Goal: Task Accomplishment & Management: Manage account settings

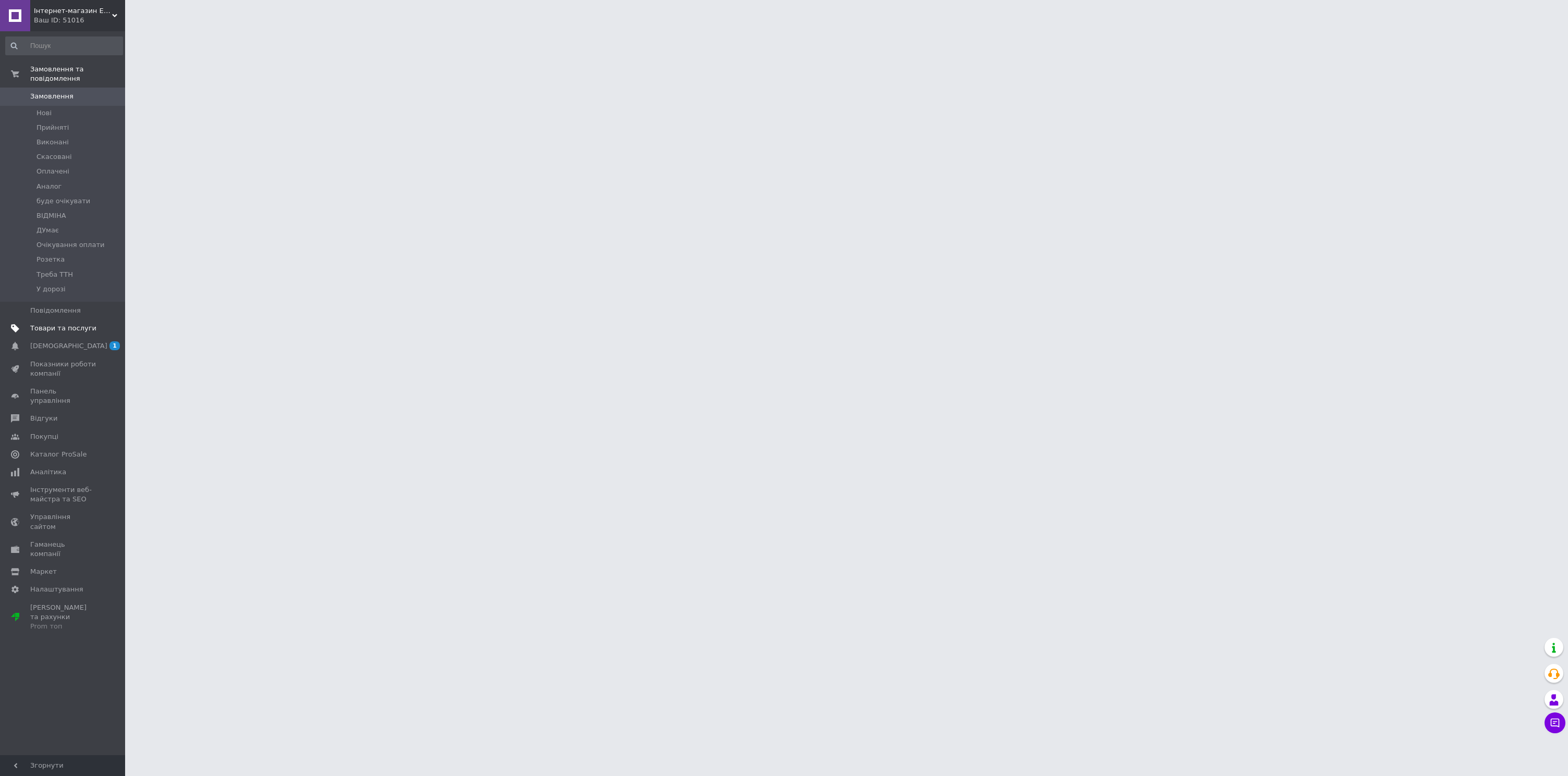
click at [61, 323] on link "Товари та послуги" at bounding box center [64, 328] width 128 height 18
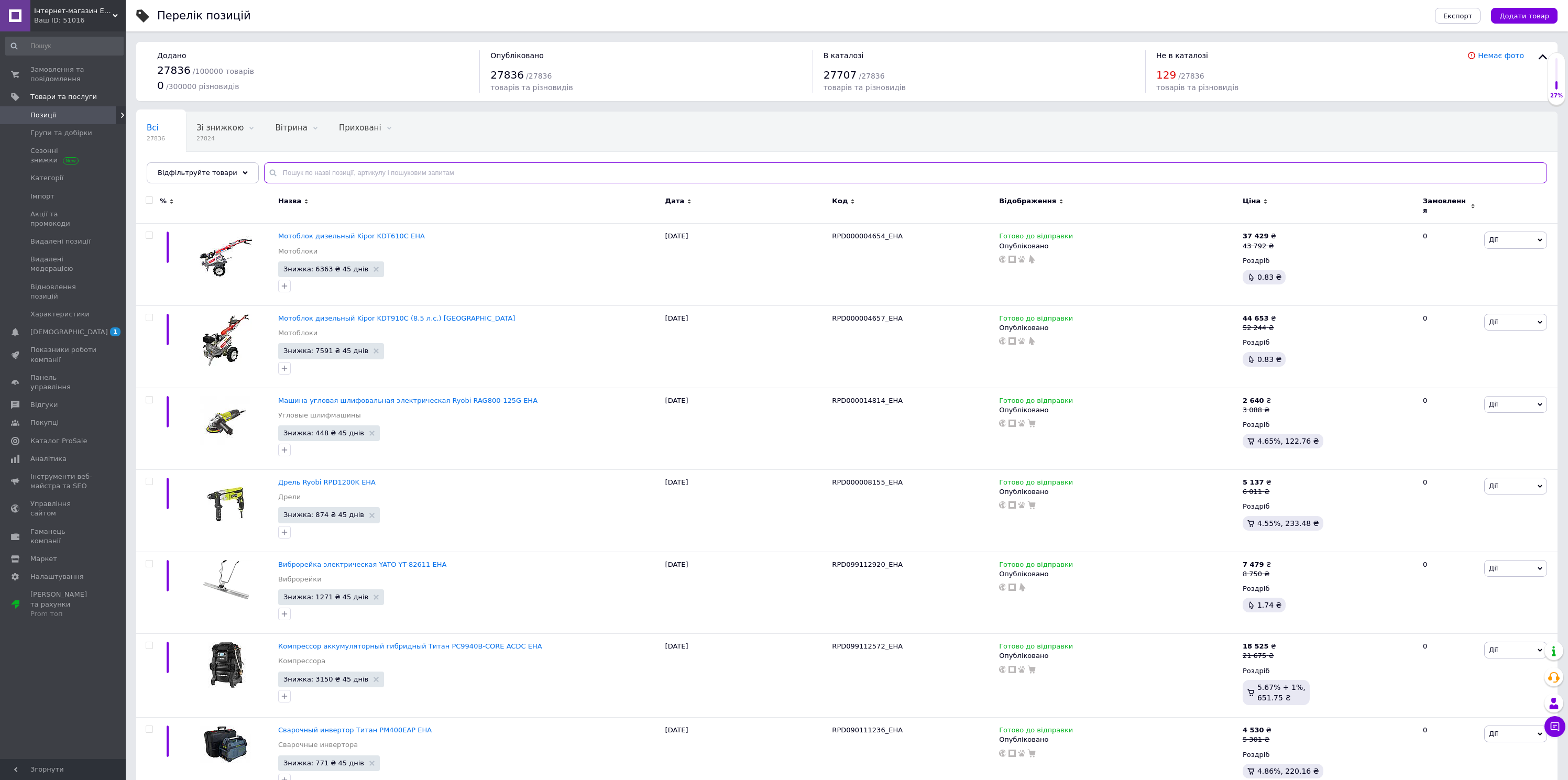
click at [390, 171] on input "text" at bounding box center [906, 172] width 1283 height 21
paste input "000012329"
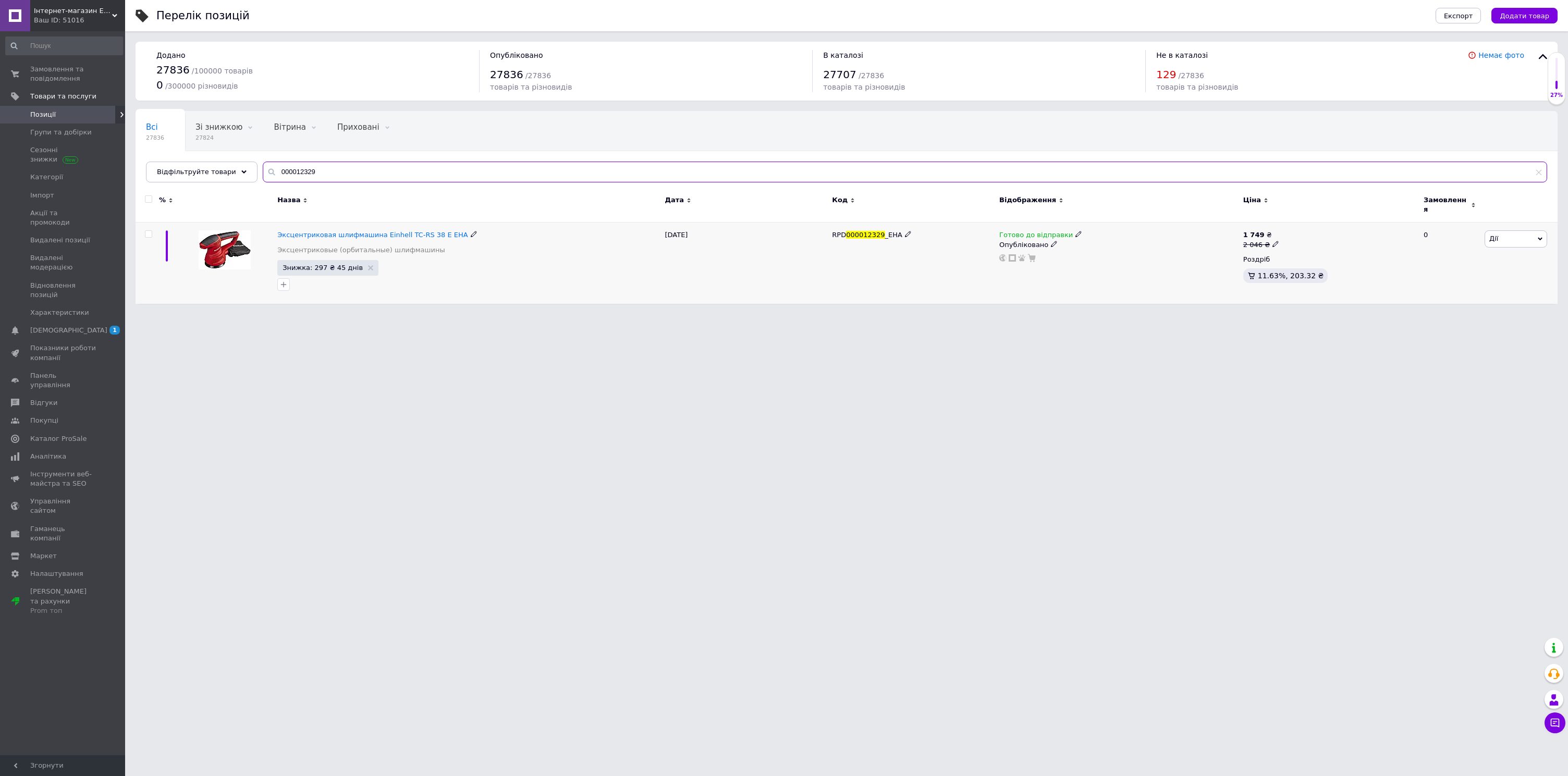
type input "000012329"
click at [1011, 231] on span "Готово до відправки" at bounding box center [1036, 237] width 73 height 11
drag, startPoint x: 1100, startPoint y: 247, endPoint x: 981, endPoint y: 303, distance: 131.5
click at [1100, 260] on li "Немає в наявності" at bounding box center [1135, 267] width 99 height 15
drag, startPoint x: 335, startPoint y: 175, endPoint x: 226, endPoint y: 163, distance: 109.7
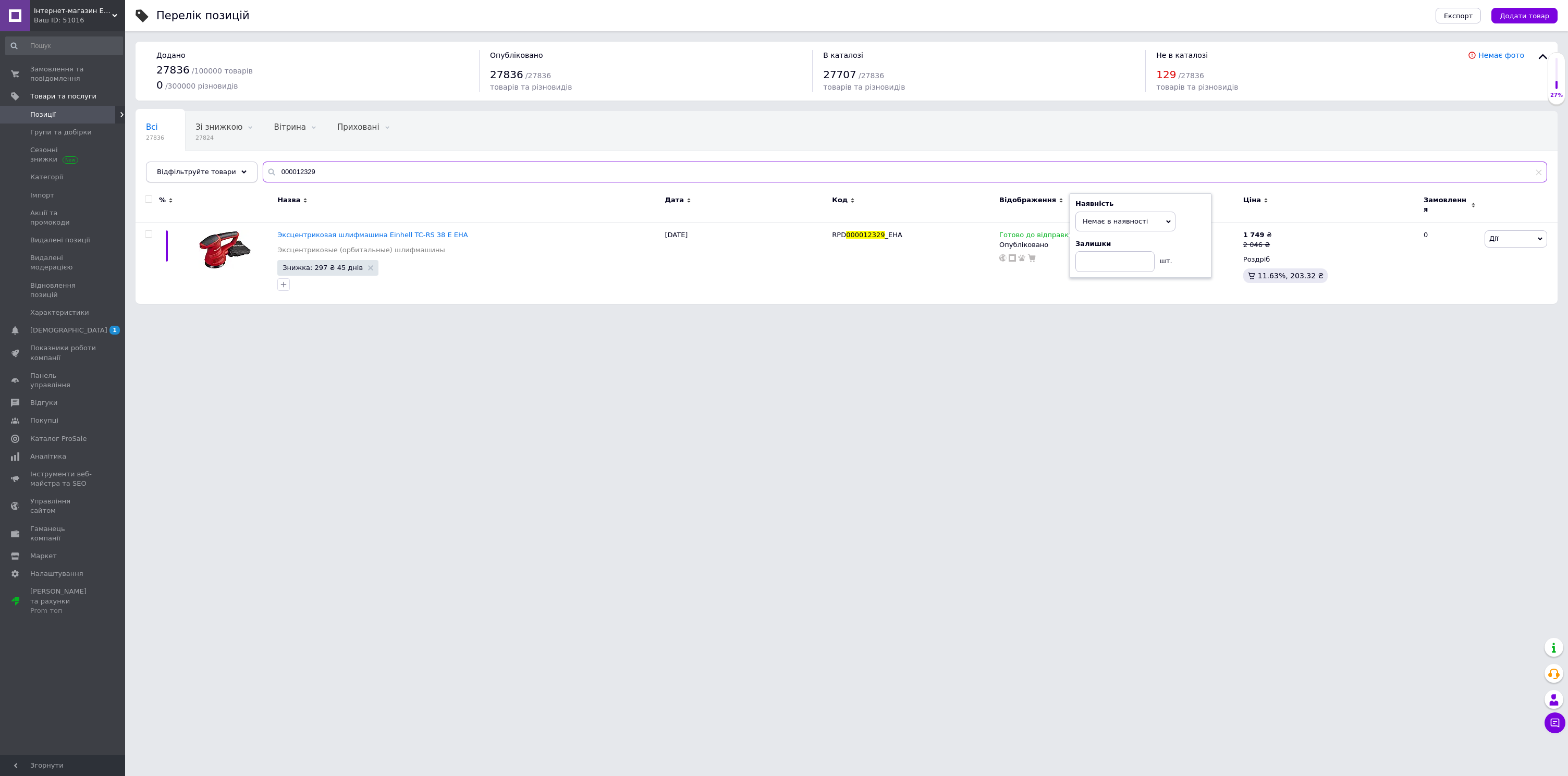
click at [226, 164] on div "Відфільтруйте товари 000012329" at bounding box center [846, 171] width 1401 height 21
click at [1040, 314] on html "Інтернет-магазин ЕлектроХаус Ваш ID: 51016 Сайт Інтернет-магазин ЕлектроХаус Ка…" at bounding box center [784, 157] width 1568 height 314
click at [92, 19] on div "Ваш ID: 51016" at bounding box center [79, 20] width 92 height 9
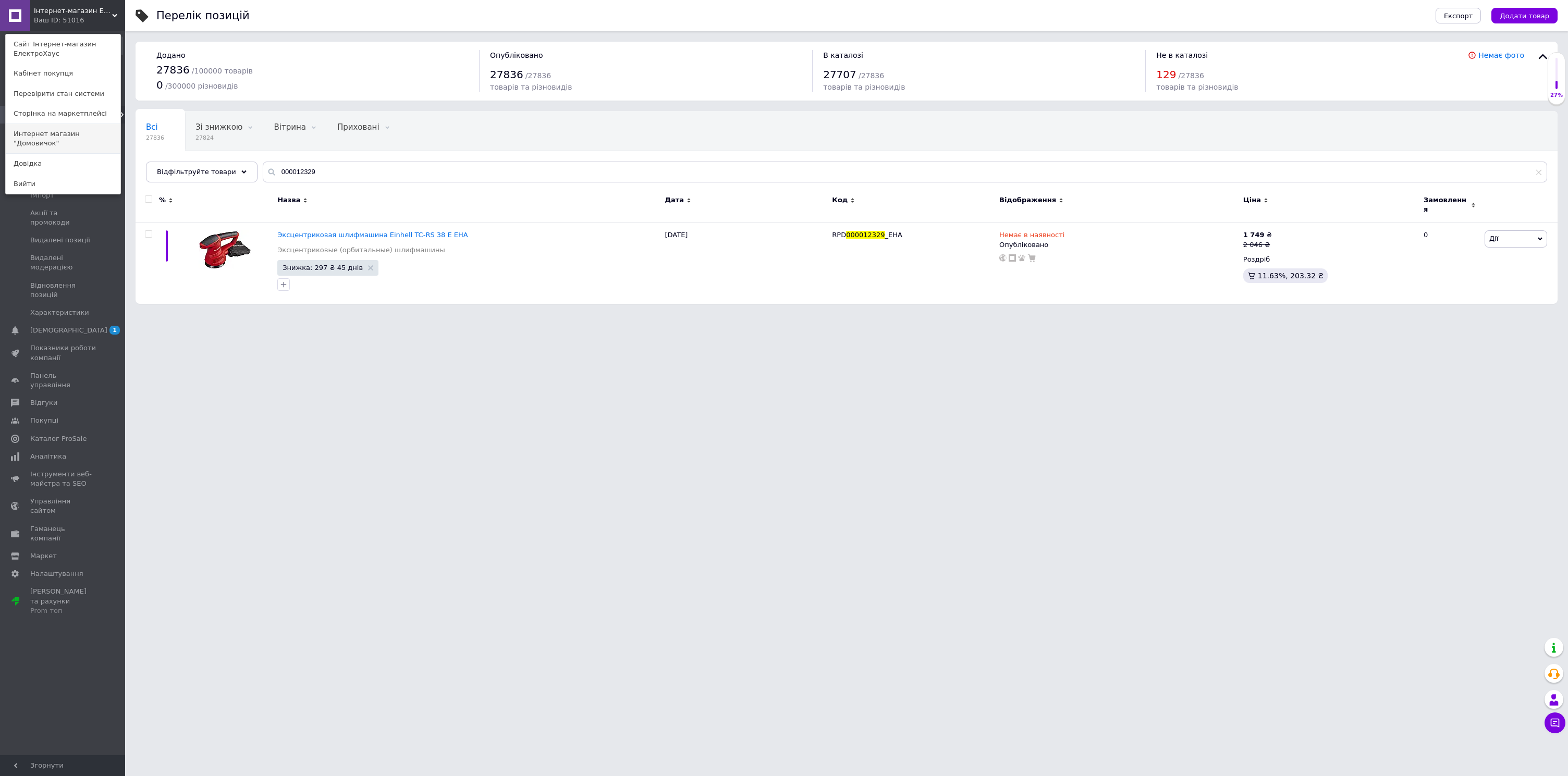
click at [64, 138] on link "Интернет магазин "Домовичок"" at bounding box center [62, 138] width 115 height 29
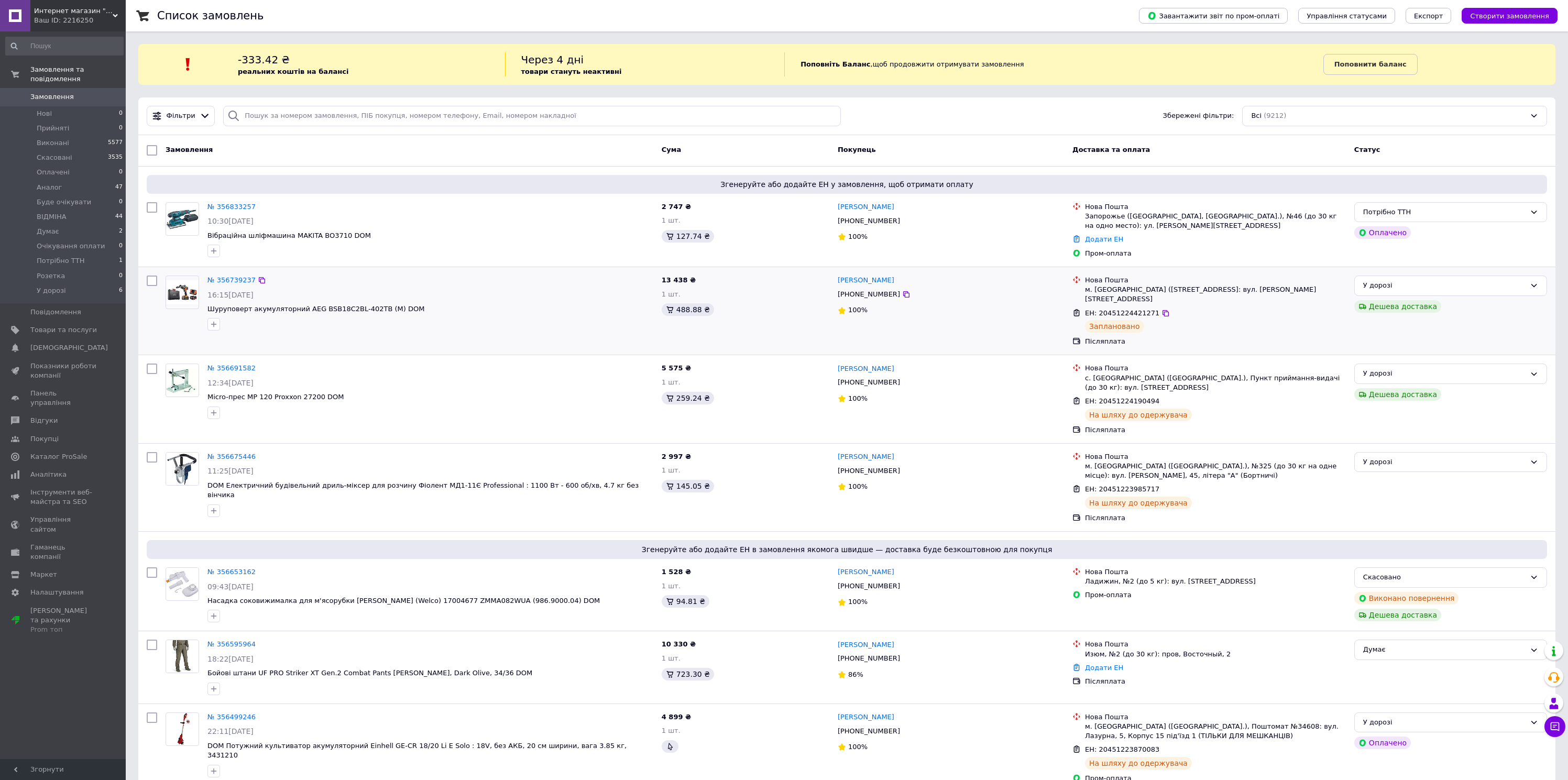
click at [540, 300] on div "№ 356739237 16:15, 11.08.2025 Шуруповерт акумуляторний AEG BSB18C2BL-402TB (М) …" at bounding box center [430, 302] width 455 height 63
click at [71, 287] on li "У дорозі 6" at bounding box center [64, 293] width 129 height 20
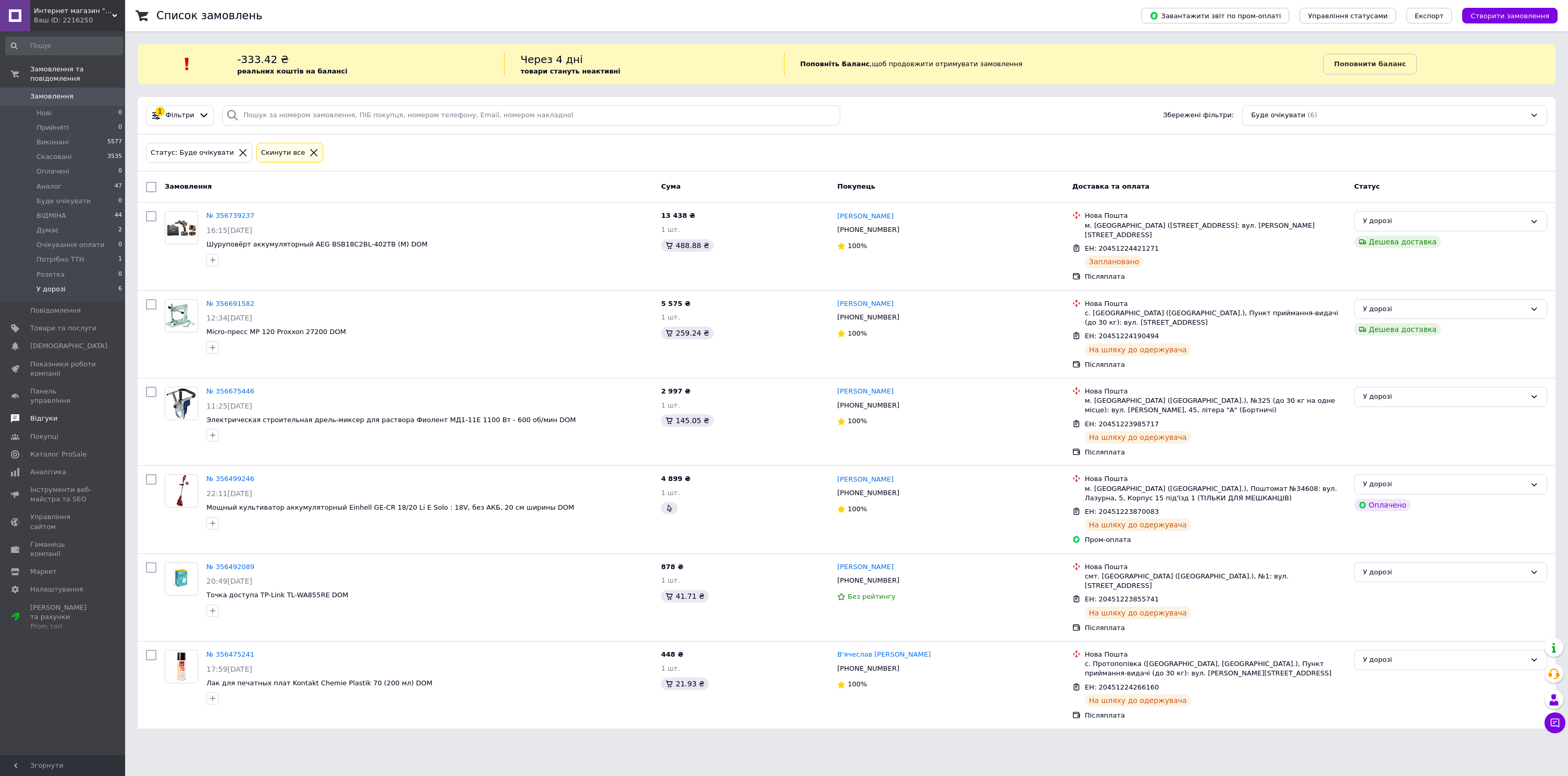
click at [60, 414] on span "Відгуки" at bounding box center [64, 419] width 66 height 9
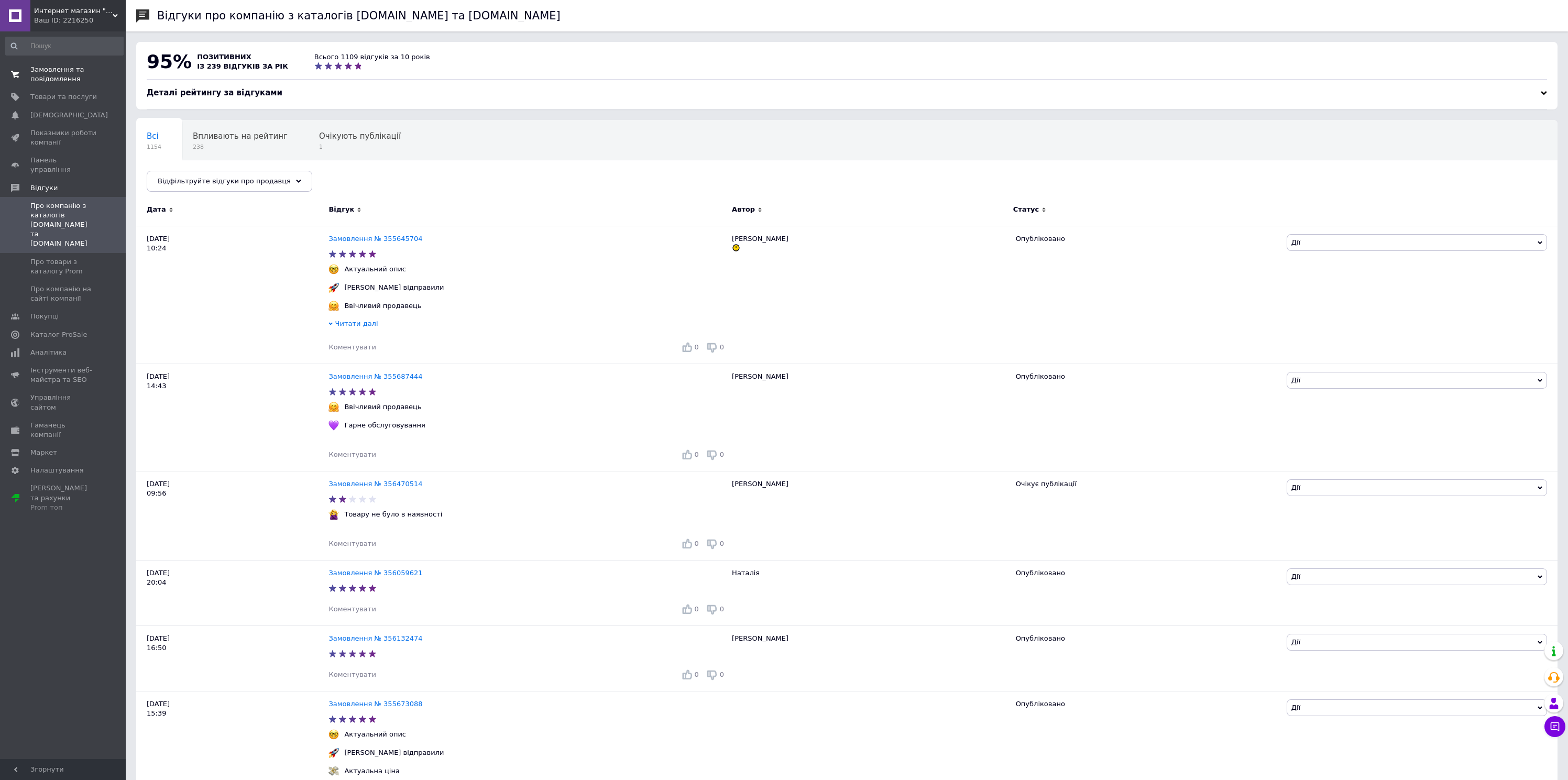
click at [75, 79] on span "Замовлення та повідомлення" at bounding box center [64, 74] width 67 height 19
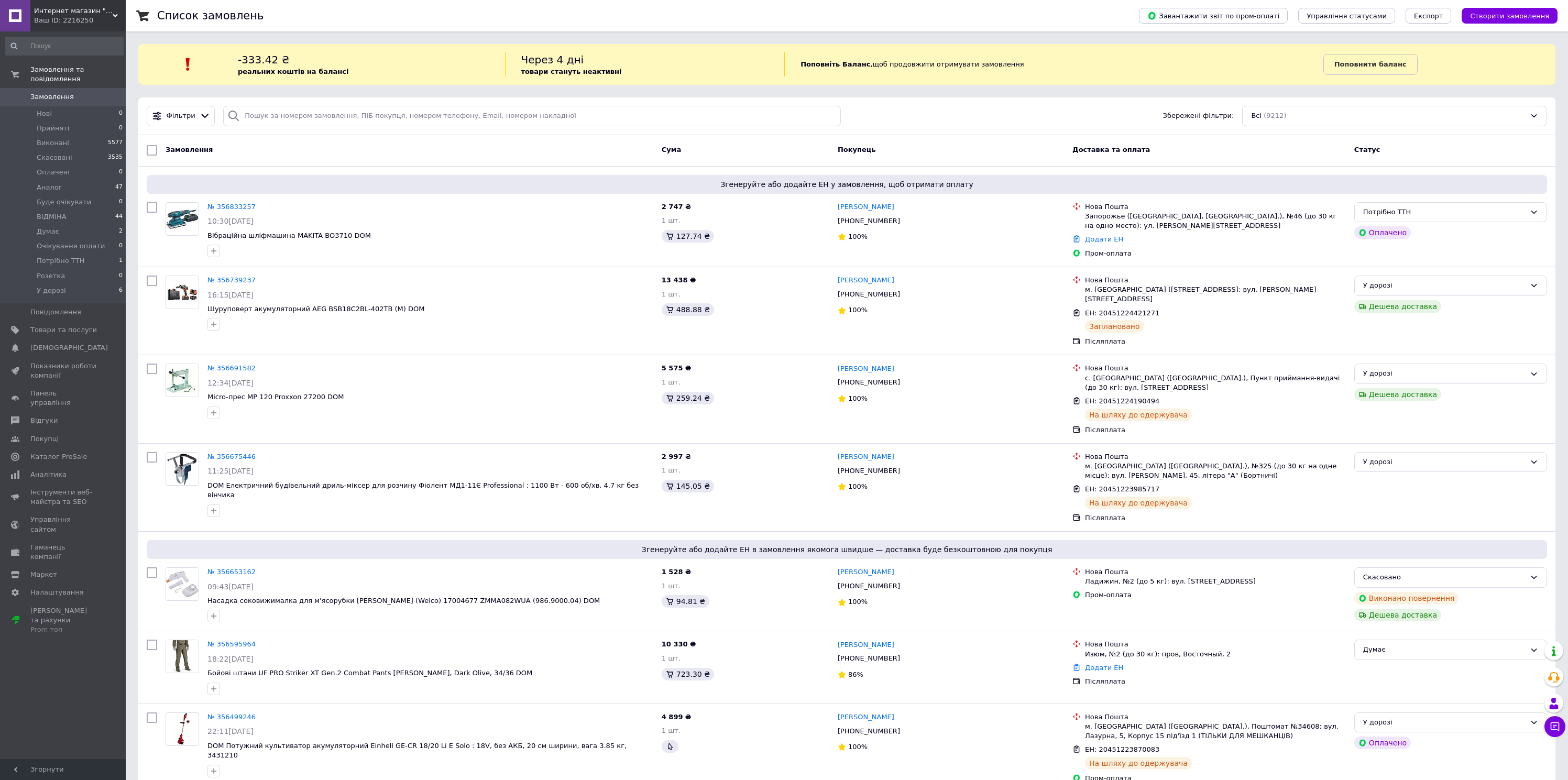
click at [99, 16] on div "Ваш ID: 2216250" at bounding box center [80, 20] width 92 height 10
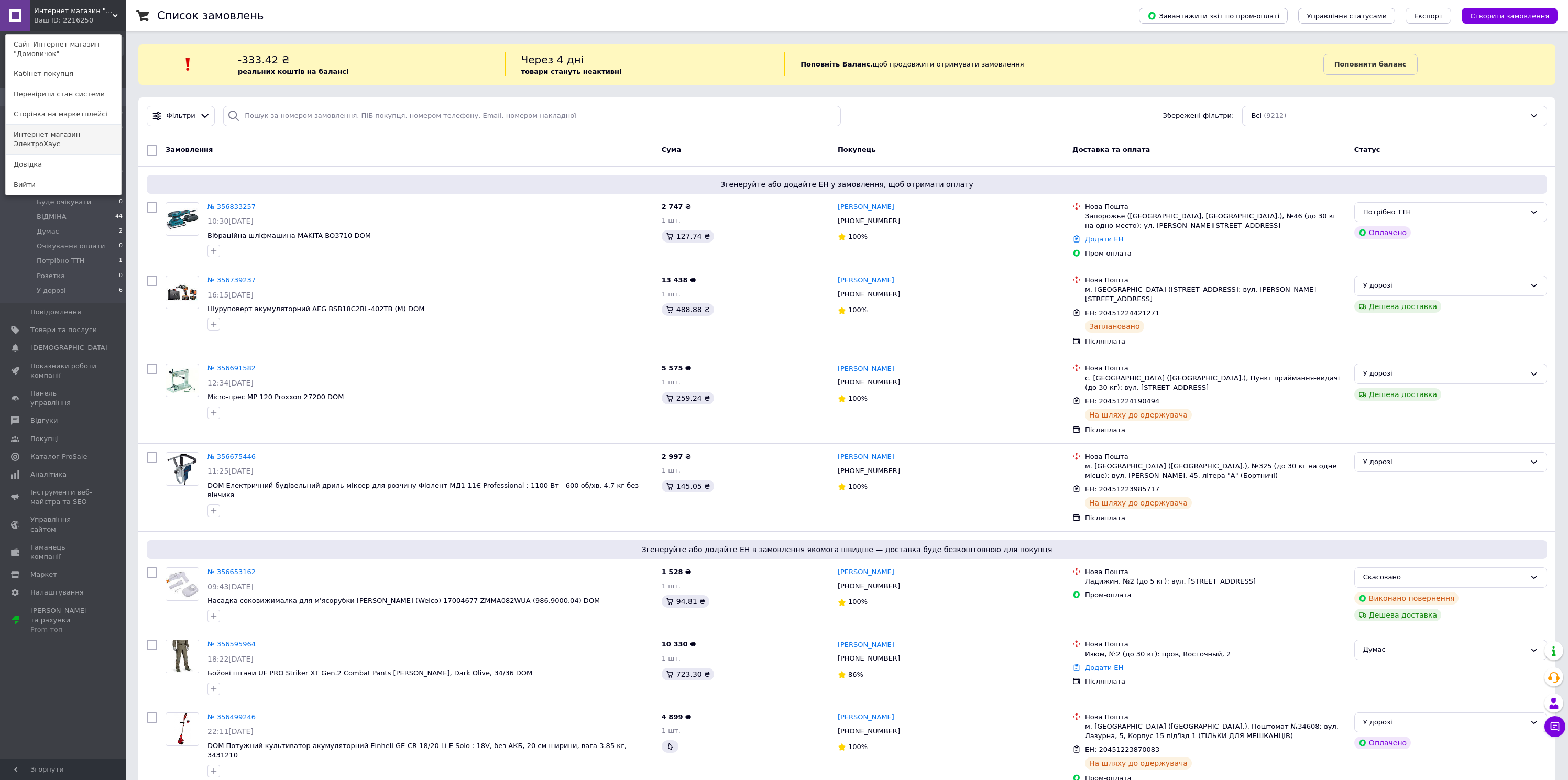
click at [84, 130] on link "Интернет-магазин ЭлектроХаус" at bounding box center [63, 139] width 115 height 29
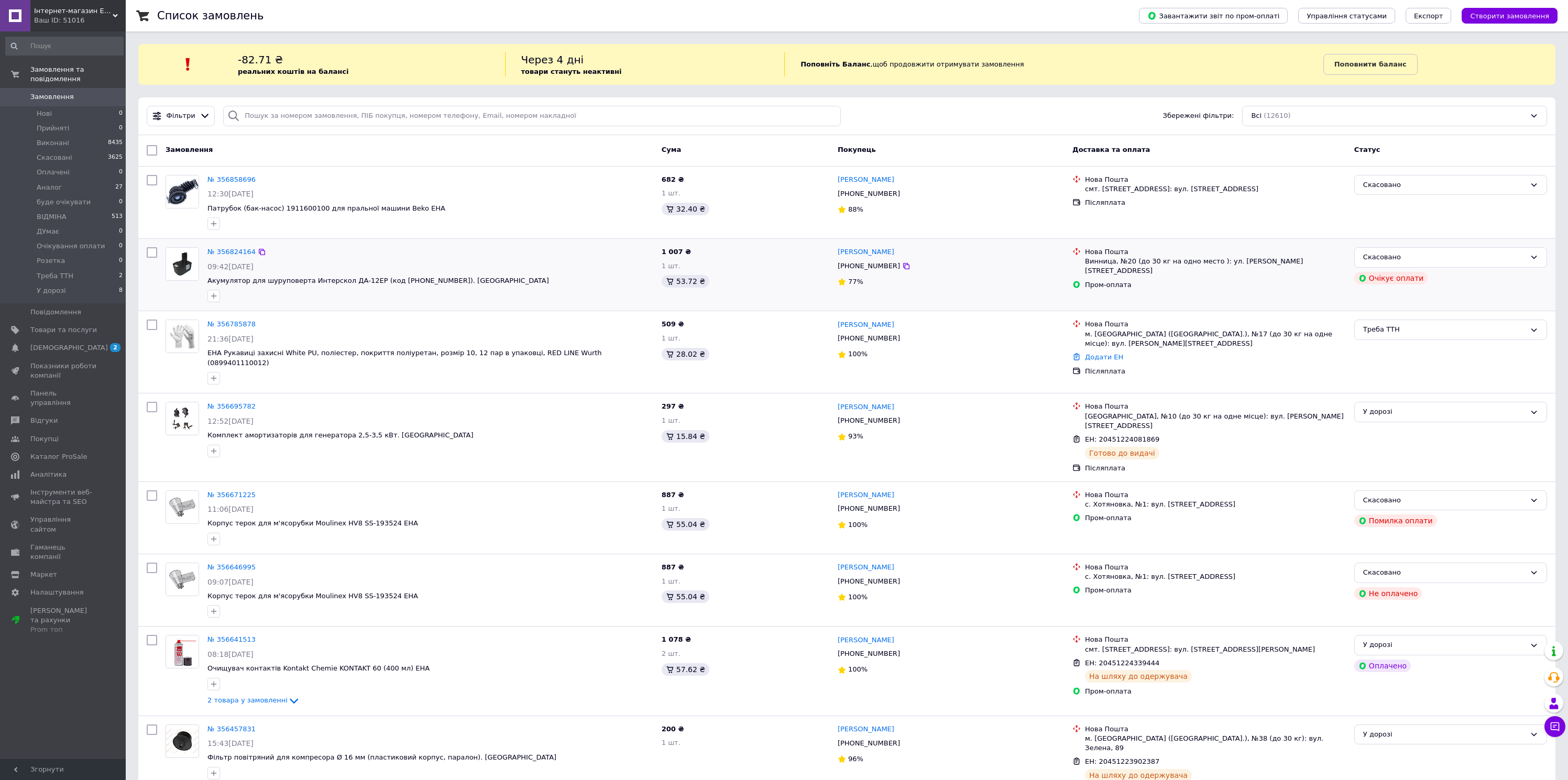
click at [570, 251] on div "№ 356824164" at bounding box center [430, 252] width 448 height 12
click at [49, 411] on link "Відгуки" at bounding box center [64, 420] width 129 height 18
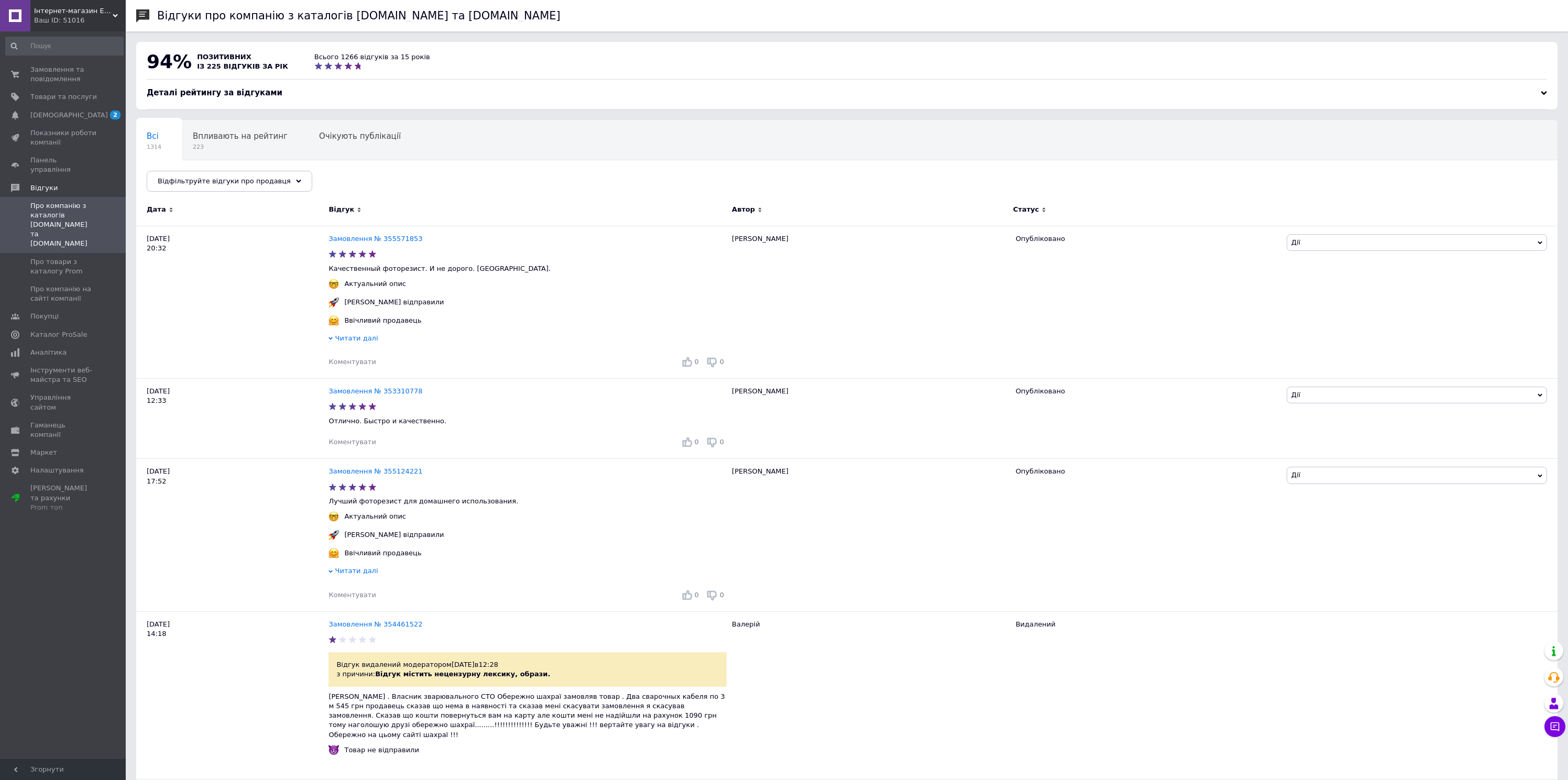
click at [62, 18] on div "Ваш ID: 51016" at bounding box center [80, 20] width 92 height 10
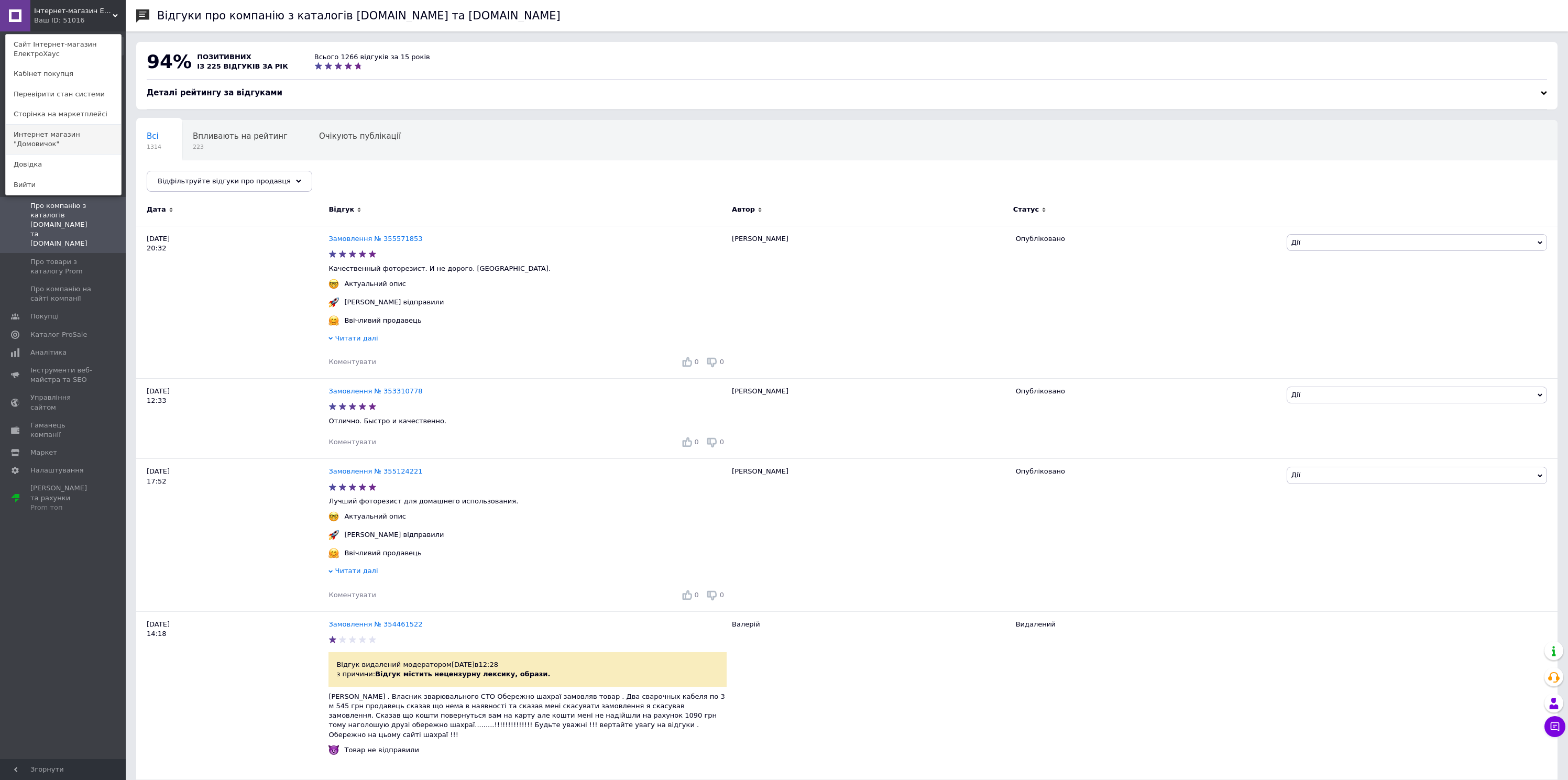
click at [78, 140] on link "Интернет магазин "Домовичок"" at bounding box center [63, 139] width 115 height 29
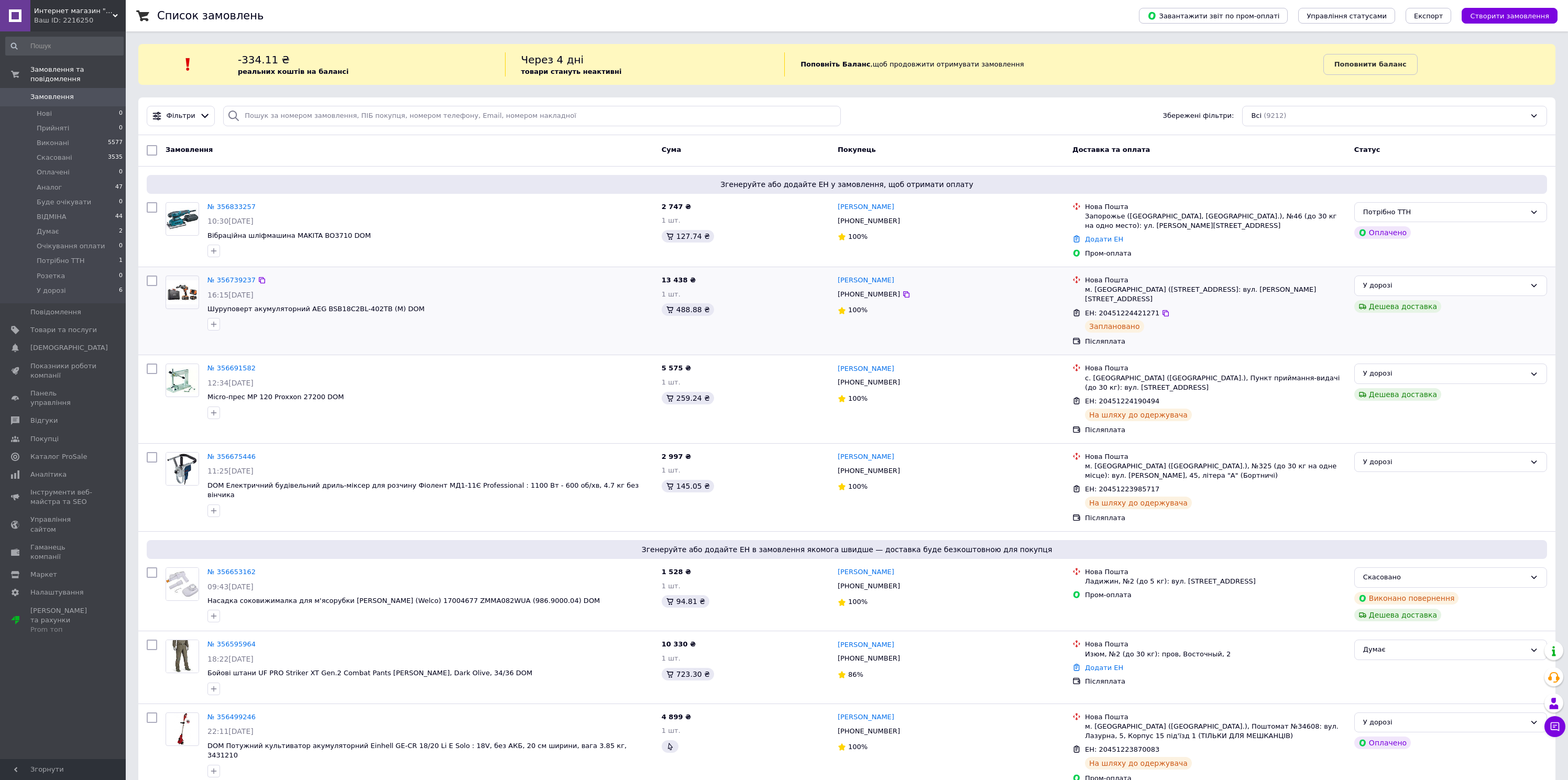
click at [758, 316] on div "488.88 ₴" at bounding box center [745, 309] width 168 height 12
click at [70, 14] on span "Интернет магазин "Домовичок"" at bounding box center [73, 11] width 78 height 10
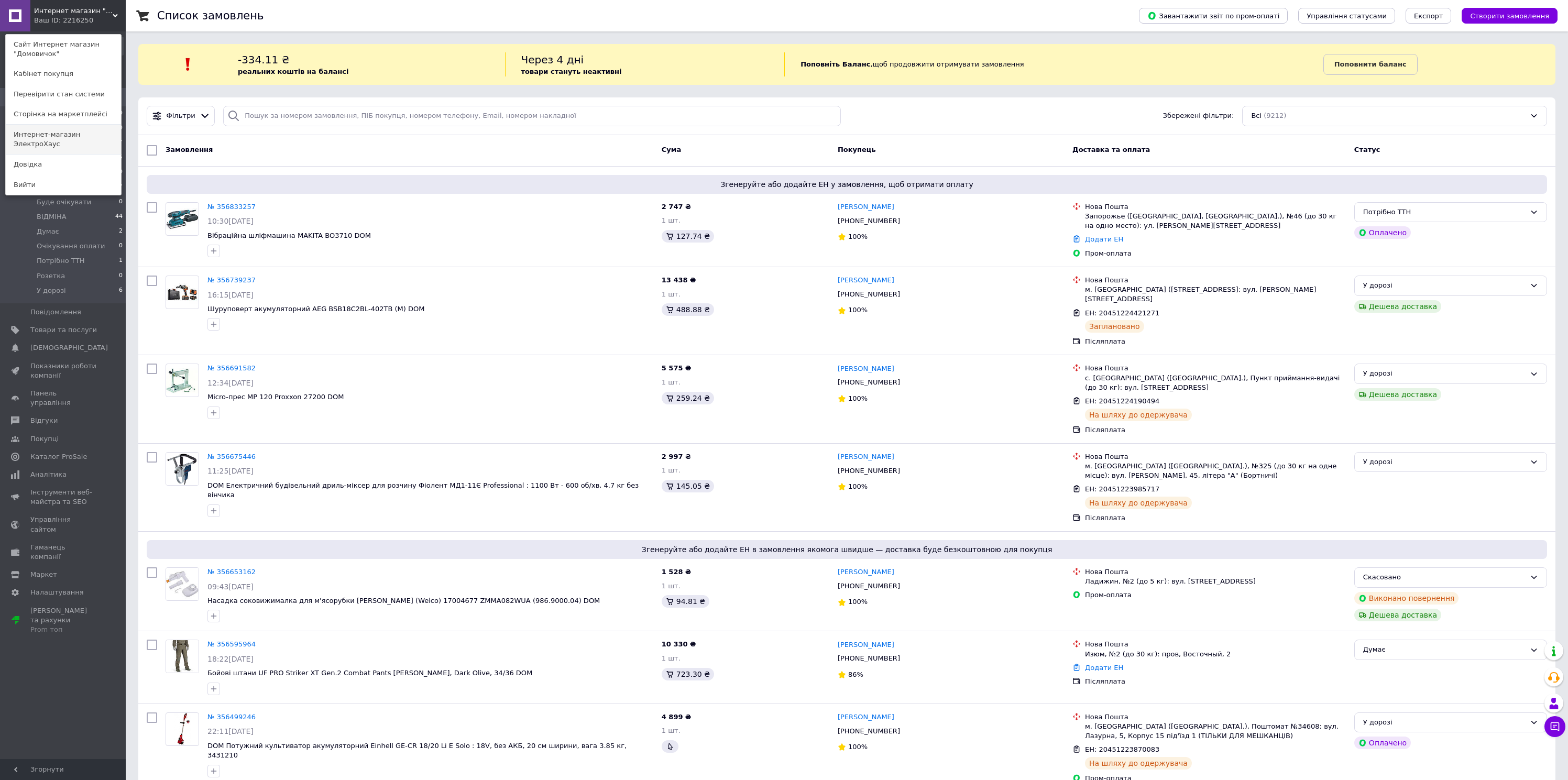
click at [76, 151] on link "Интернет-магазин ЭлектроХаус" at bounding box center [63, 139] width 115 height 29
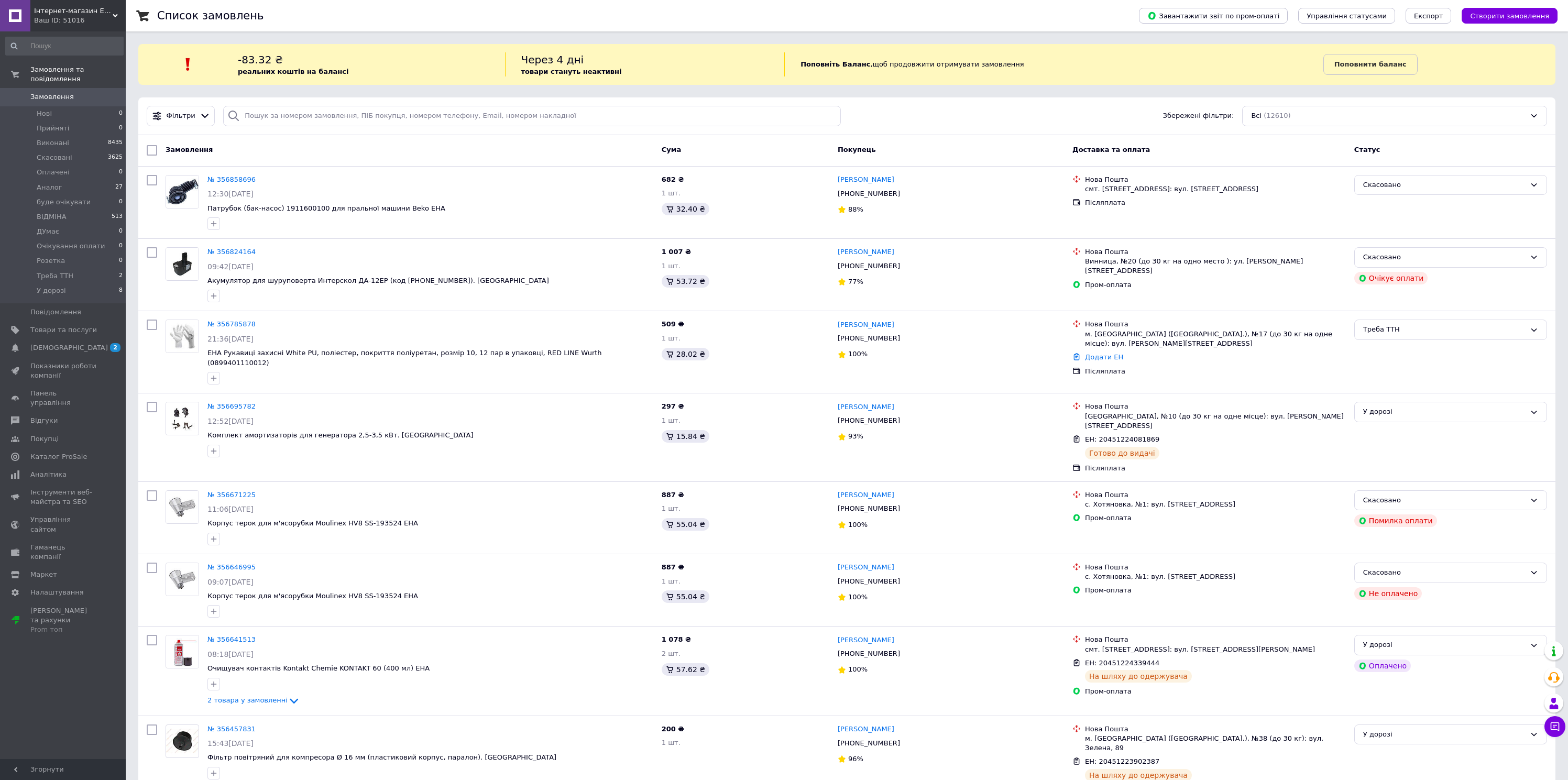
click at [70, 17] on div "Ваш ID: 51016" at bounding box center [80, 20] width 92 height 10
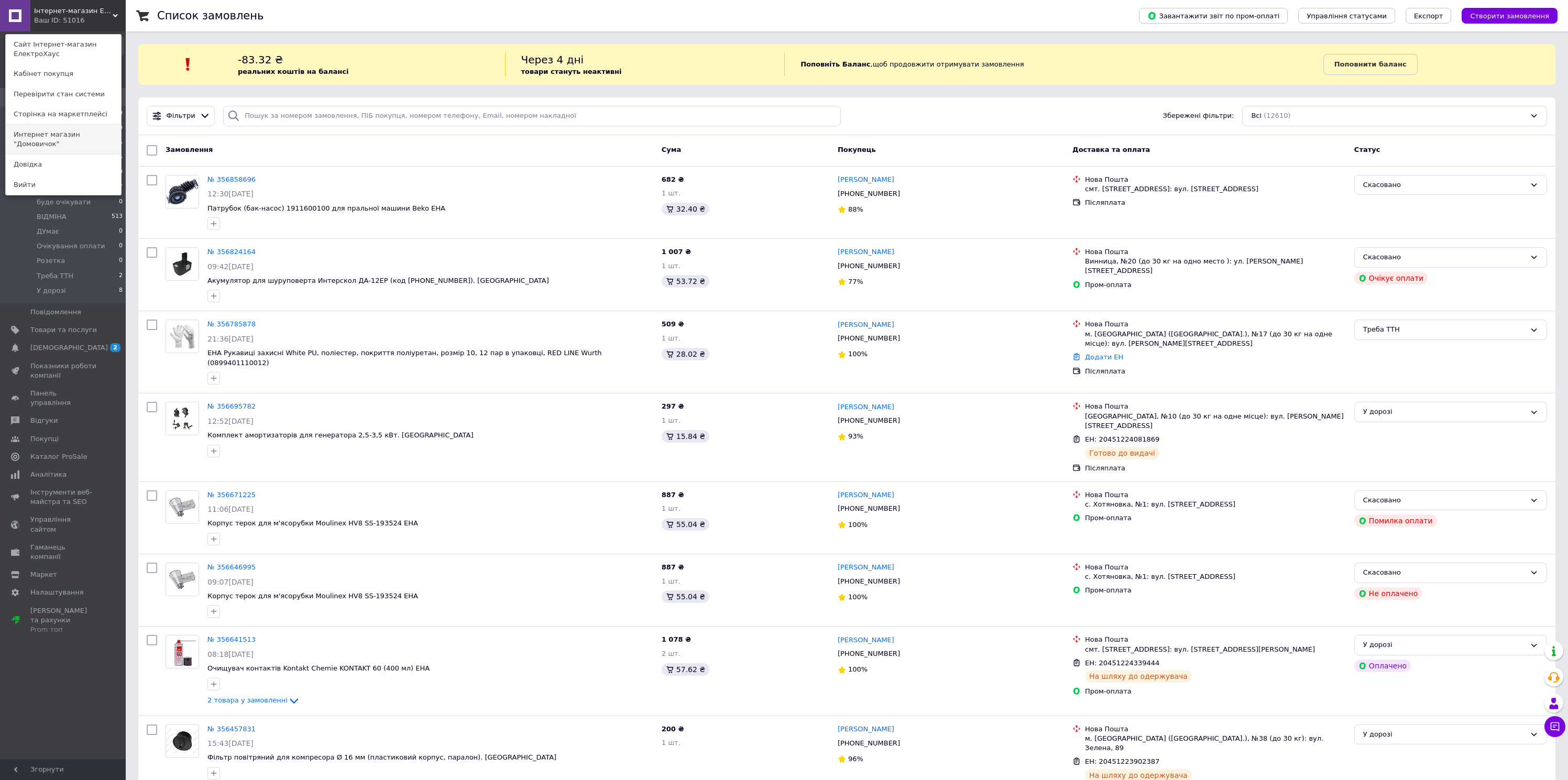
click at [70, 132] on link "Интернет магазин "Домовичок"" at bounding box center [63, 139] width 115 height 29
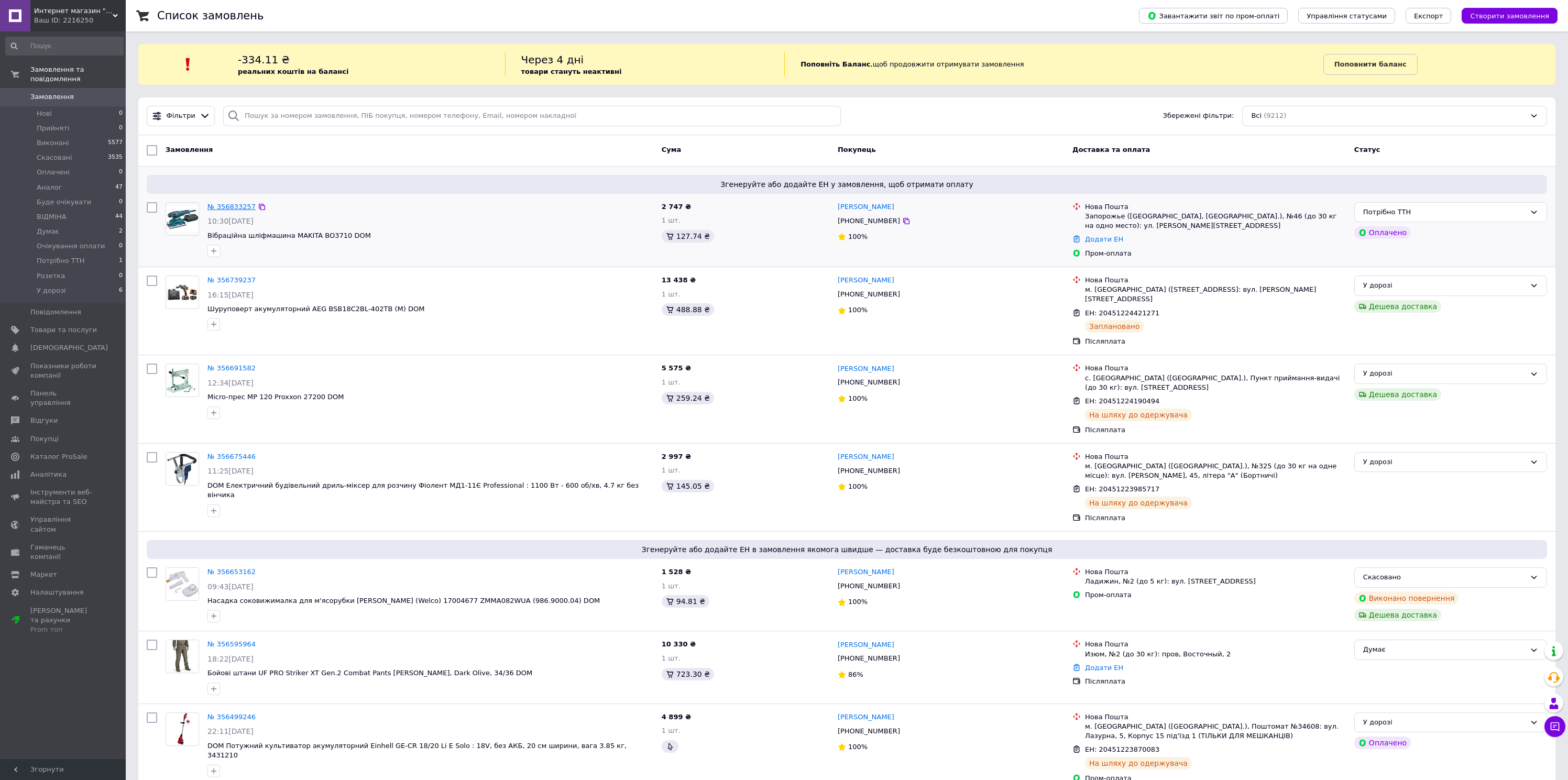
click at [239, 210] on link "№ 356833257" at bounding box center [231, 207] width 48 height 8
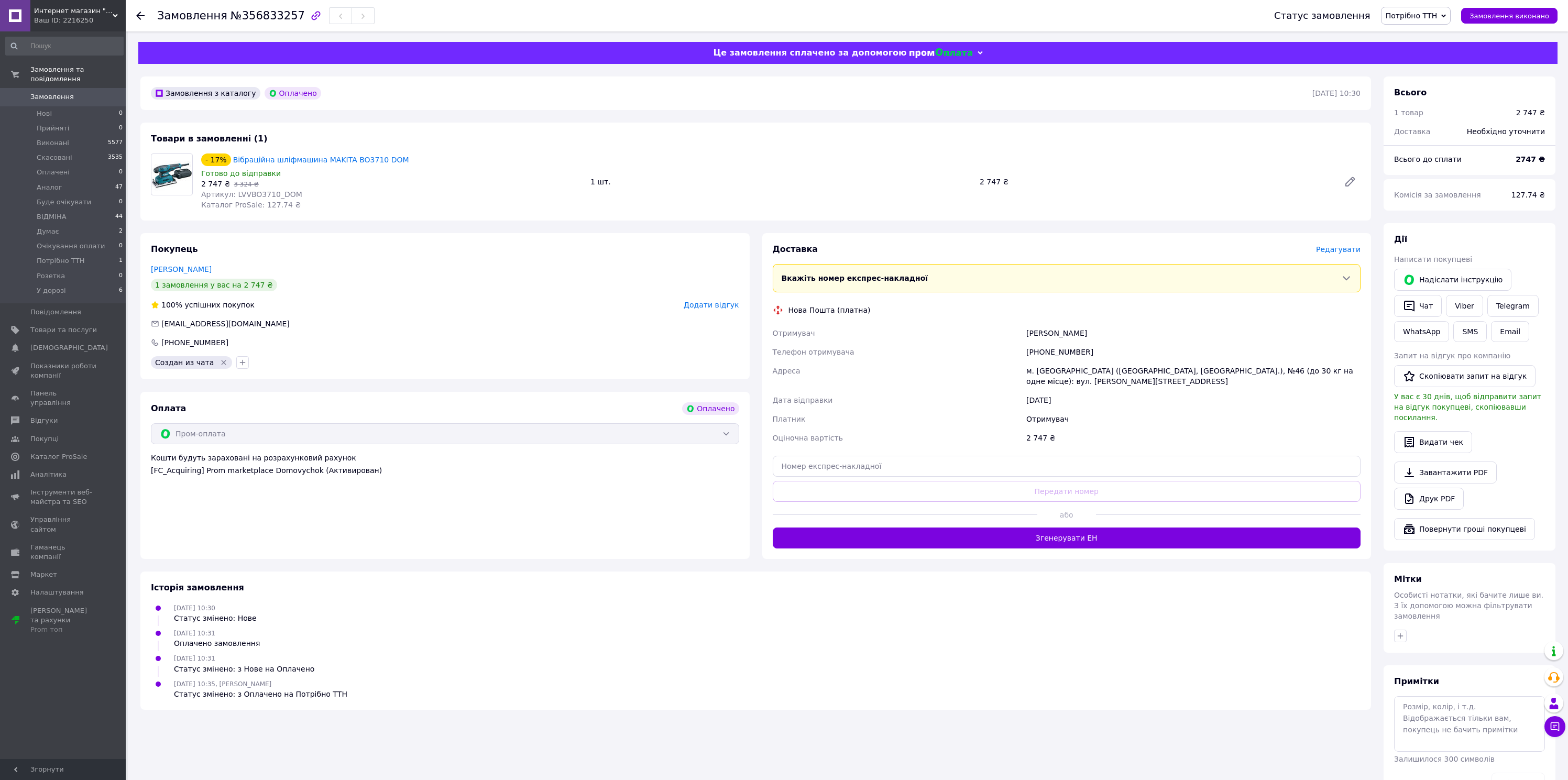
click at [1056, 454] on div "Доставка [PERSON_NAME] Вкажіть номер експрес-накладної Обов'язково введіть номе…" at bounding box center [1066, 396] width 588 height 305
click at [1057, 463] on input "text" at bounding box center [1066, 466] width 588 height 21
paste input "20451224764432"
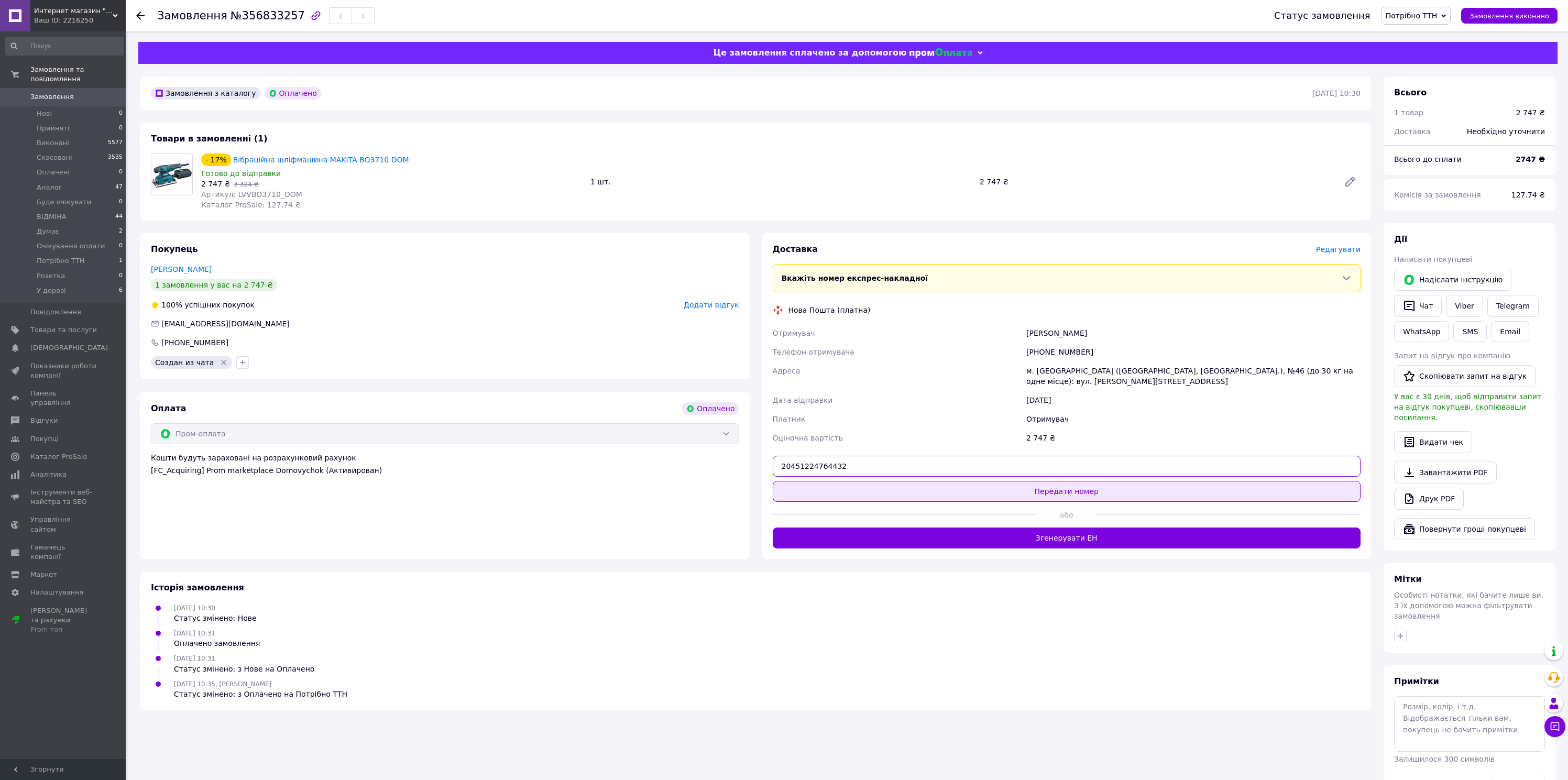
type input "20451224764432"
click at [1076, 486] on button "Передати номер" at bounding box center [1066, 491] width 588 height 21
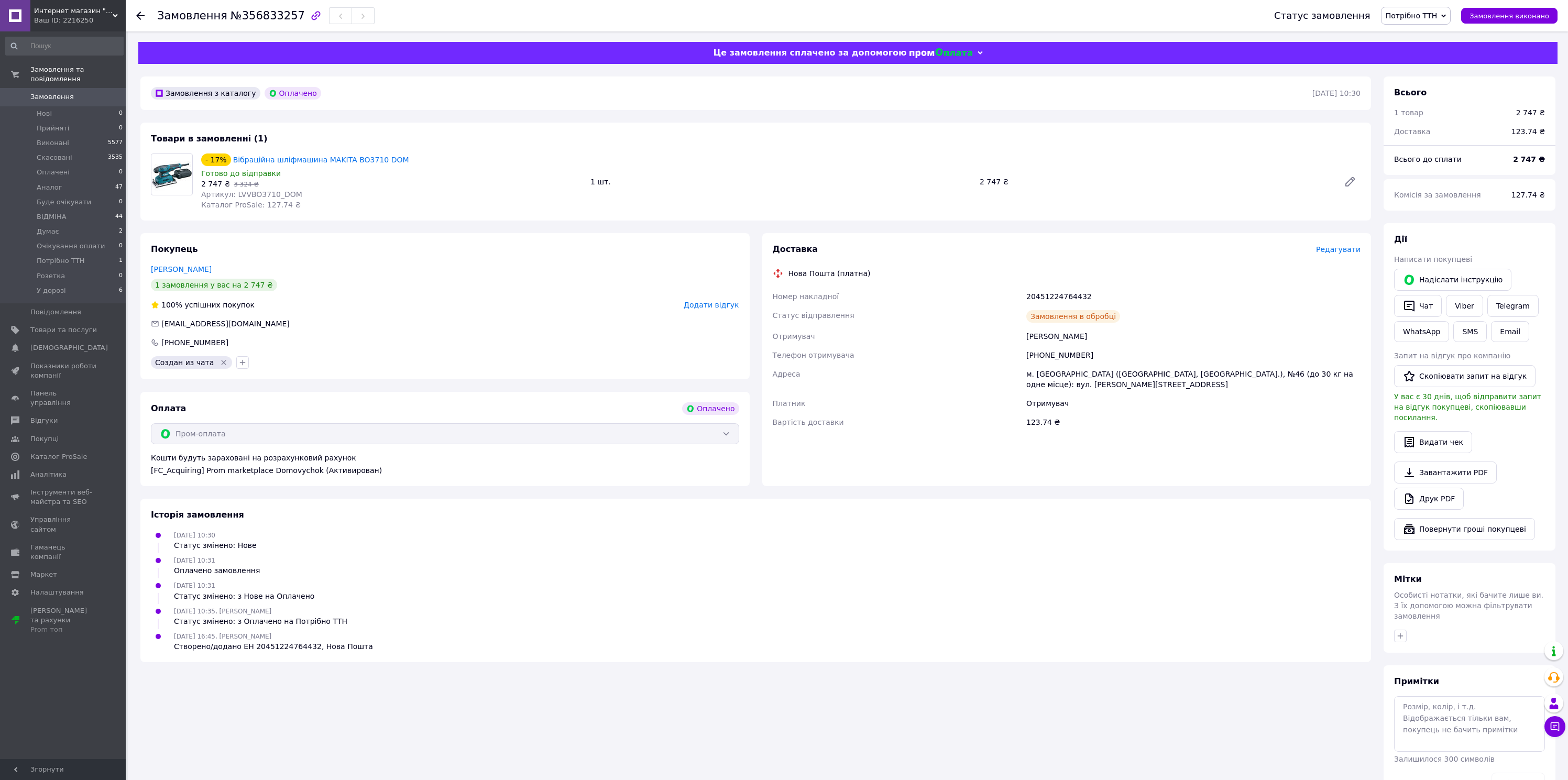
click at [1409, 17] on span "Потрібно ТТН" at bounding box center [1411, 16] width 51 height 8
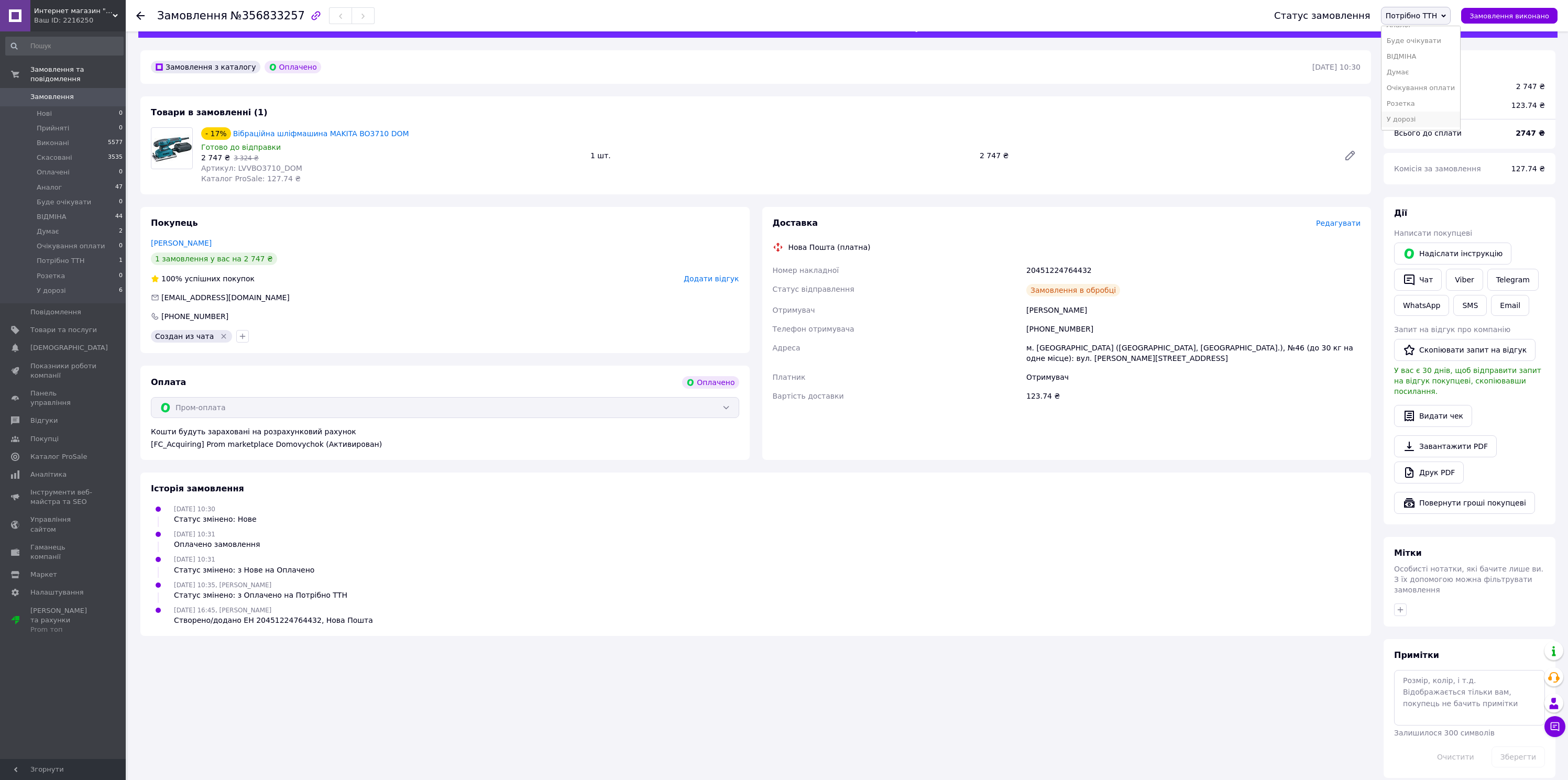
click at [1427, 121] on li "У дорозі" at bounding box center [1421, 119] width 78 height 16
click at [1031, 237] on div "Доставка Редагувати Нова Пошта (платна) Номер накладної 20451224764432 Статус в…" at bounding box center [1066, 315] width 588 height 196
